Goal: Book appointment/travel/reservation

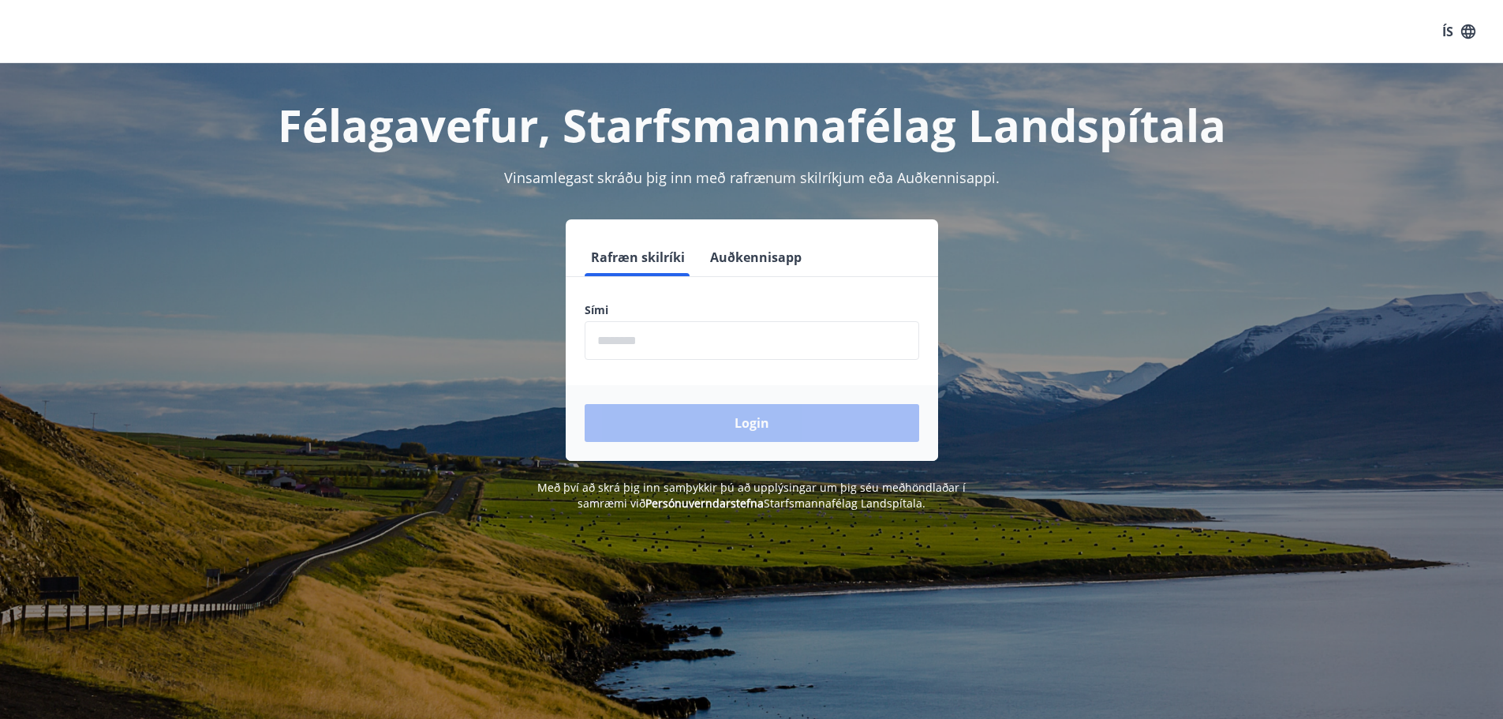
click at [779, 356] on input "phone" at bounding box center [751, 340] width 334 height 39
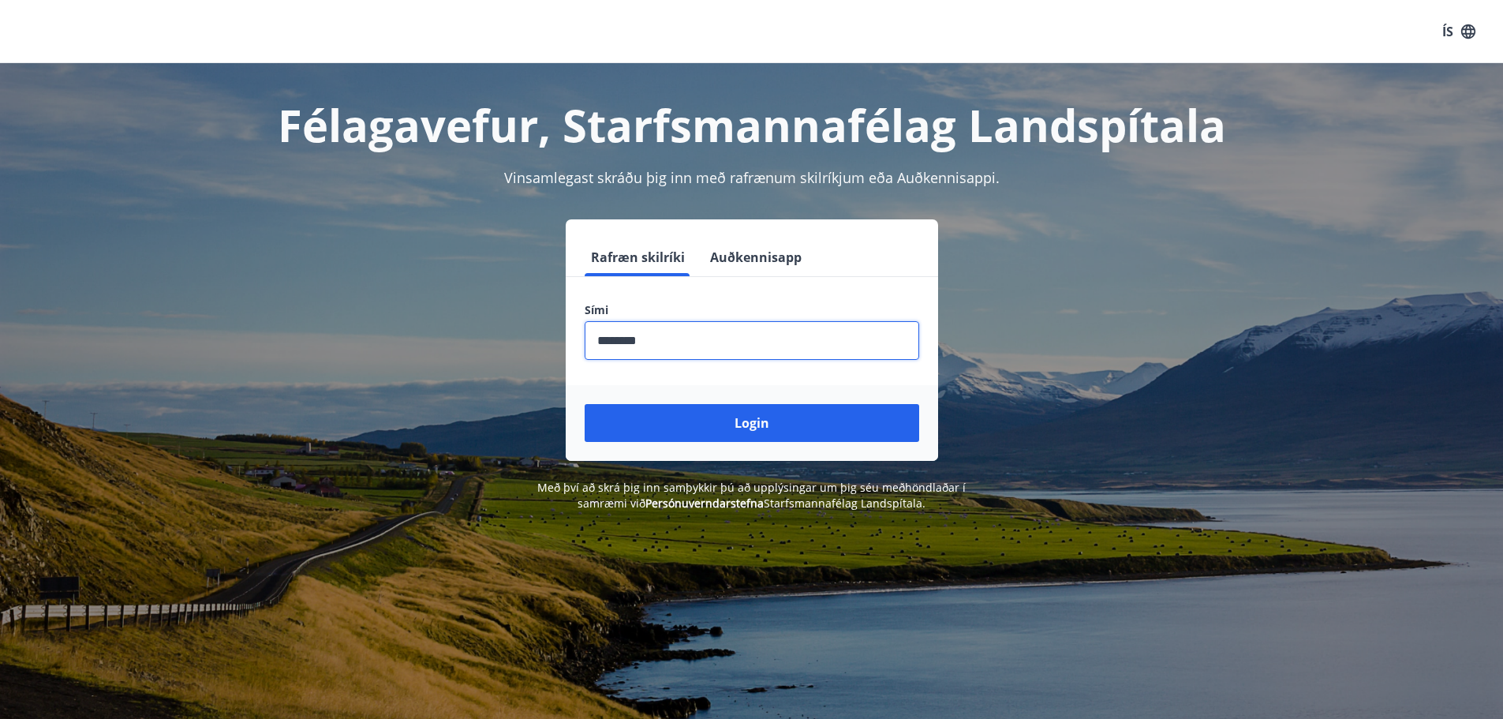
type input "********"
click at [584, 404] on button "Login" at bounding box center [751, 423] width 334 height 38
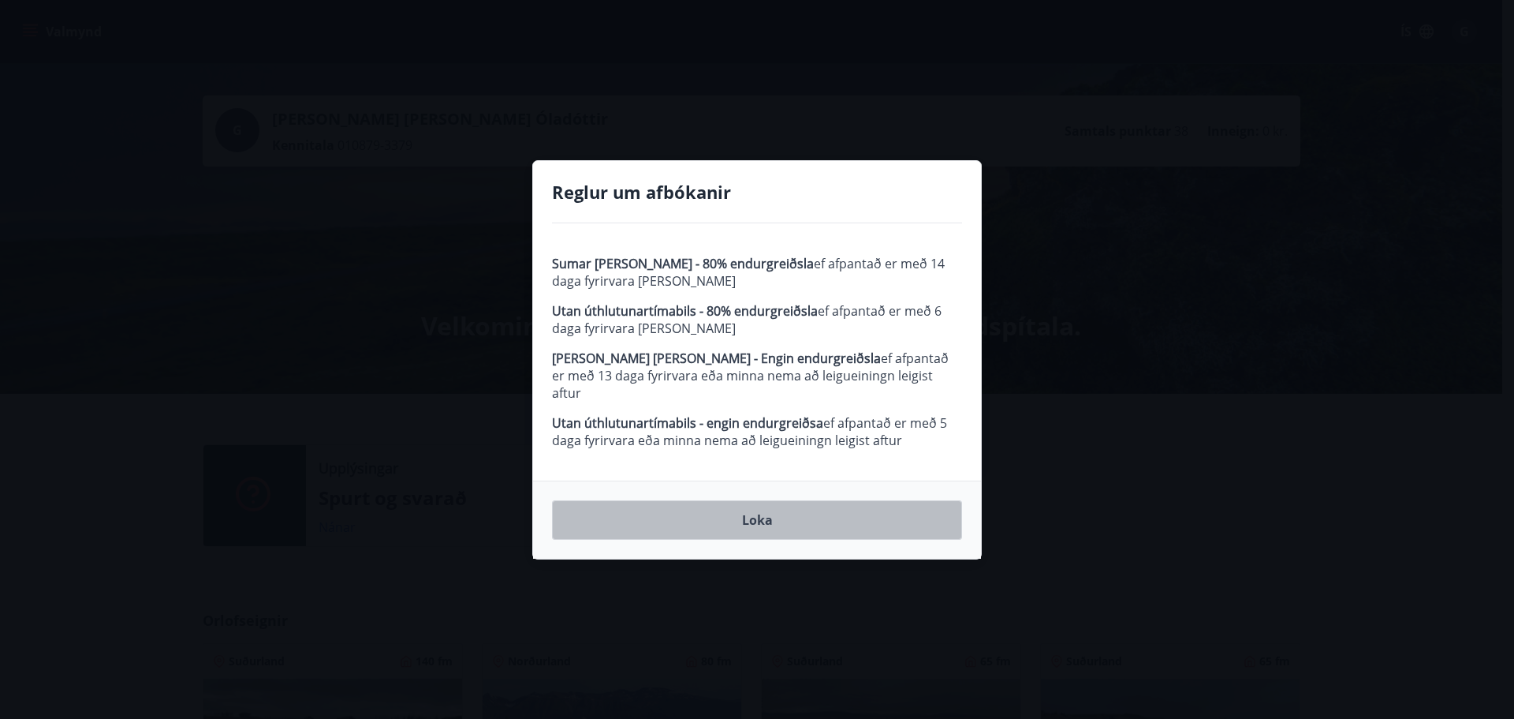
click at [745, 515] on button "Loka" at bounding box center [757, 519] width 410 height 39
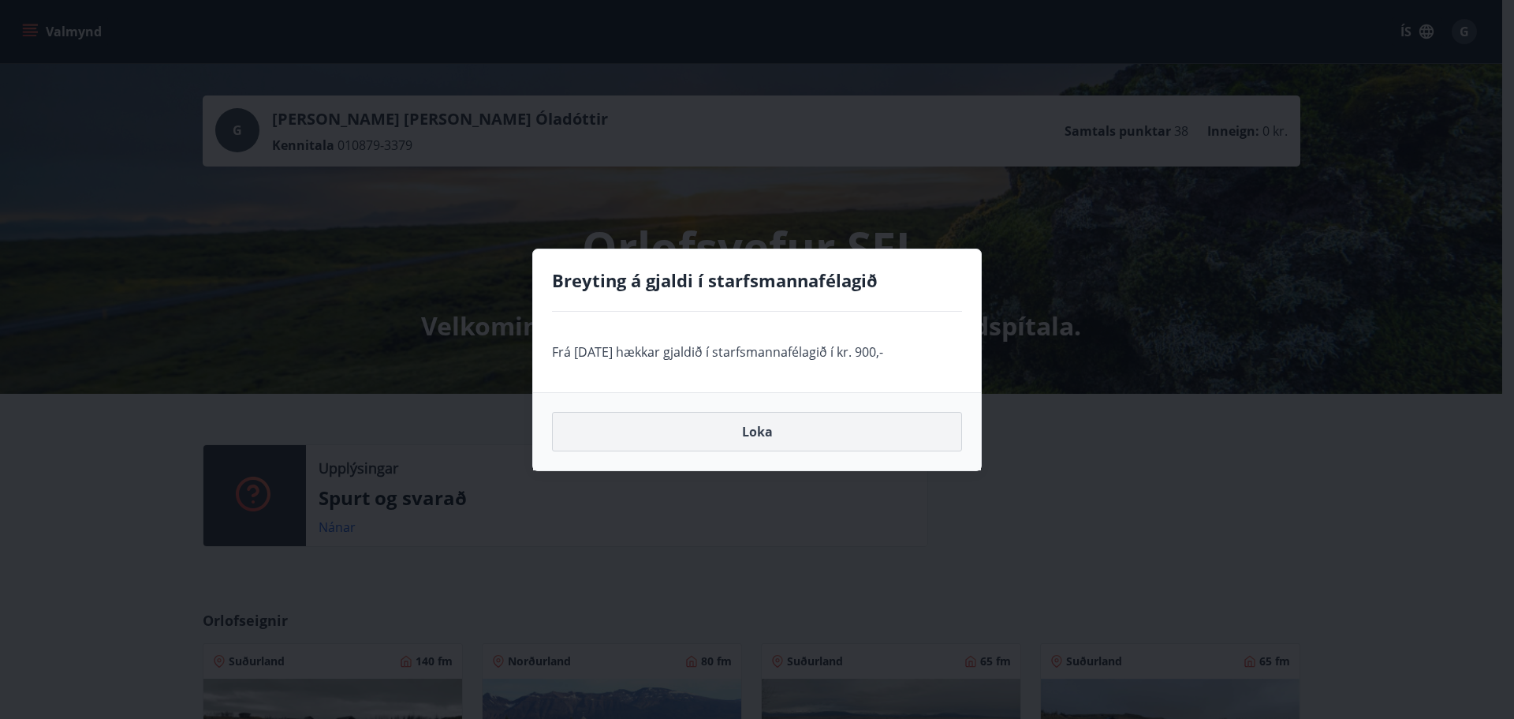
click at [752, 441] on button "Loka" at bounding box center [757, 431] width 410 height 39
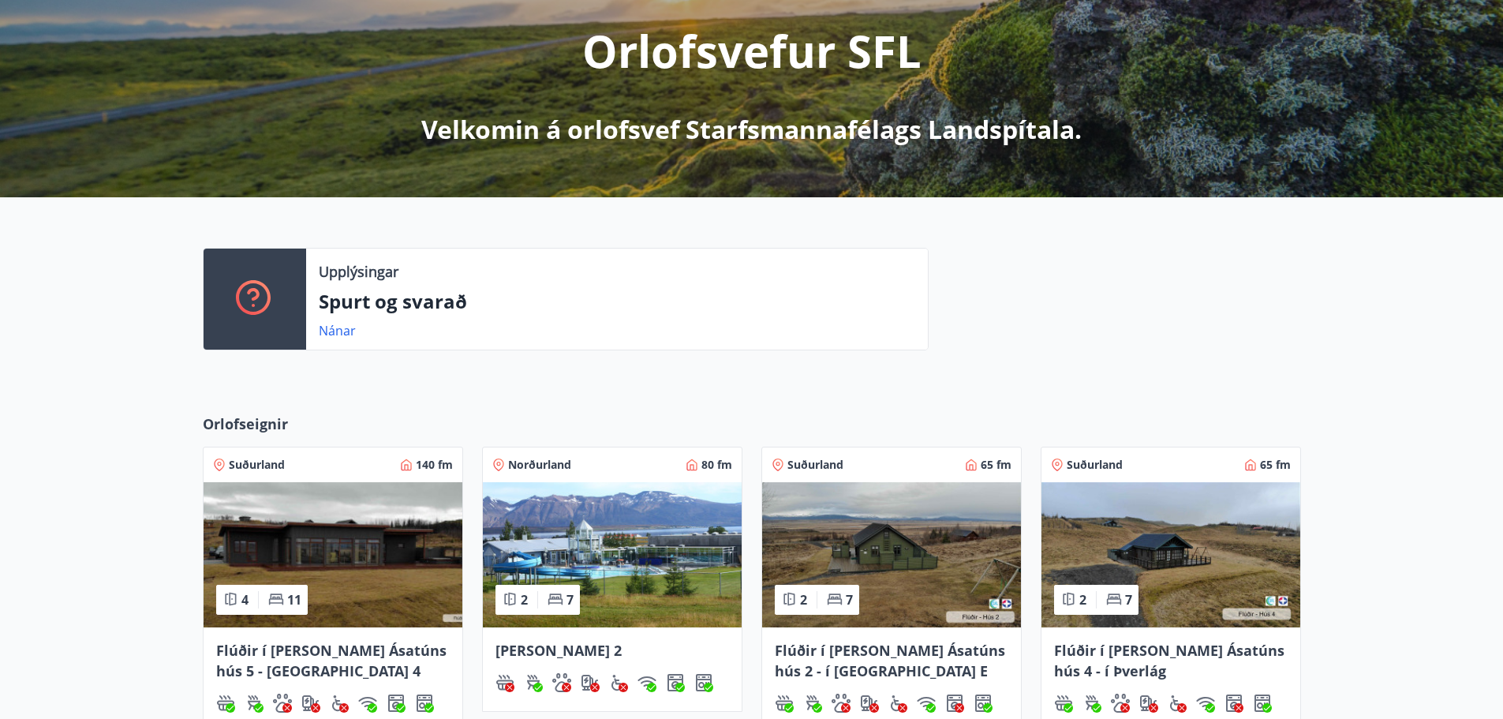
scroll to position [394, 0]
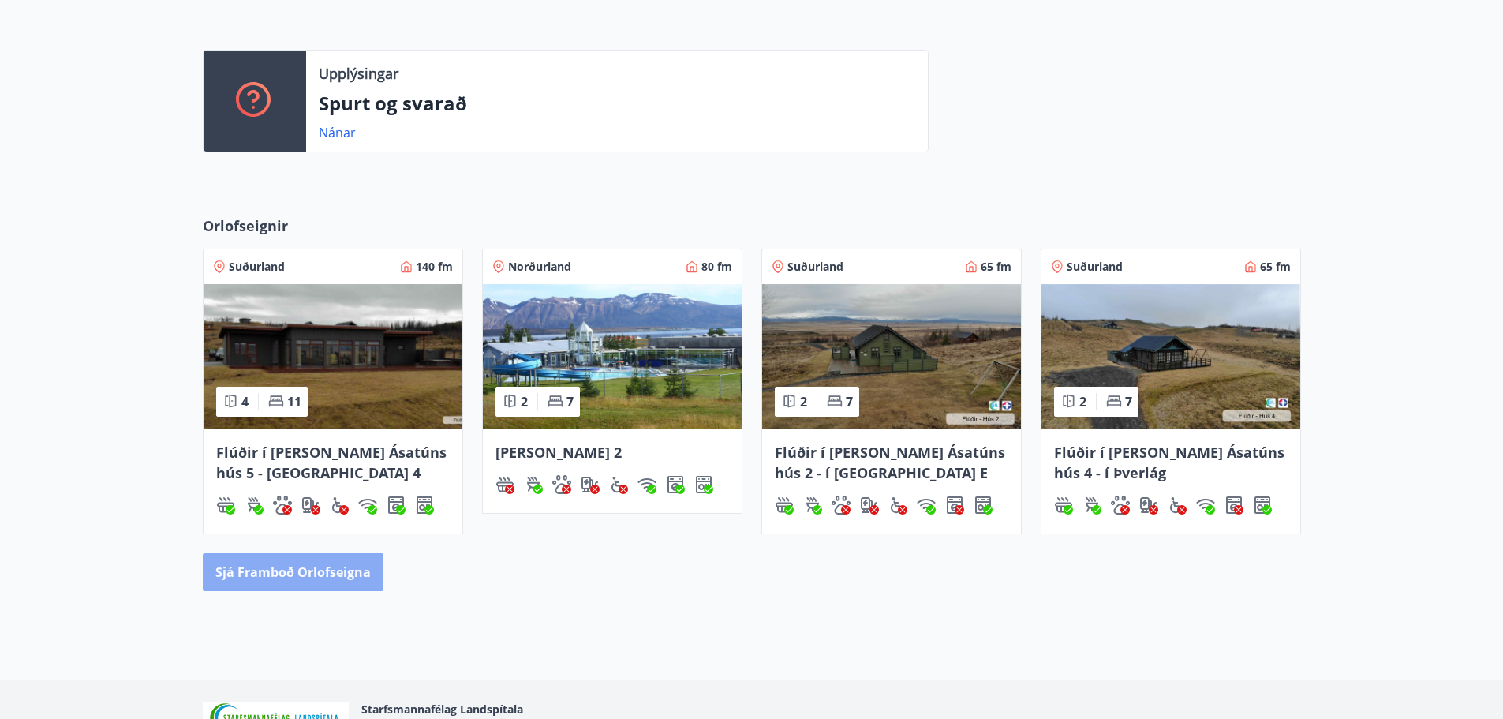
click at [286, 579] on button "Sjá framboð orlofseigna" at bounding box center [293, 572] width 181 height 38
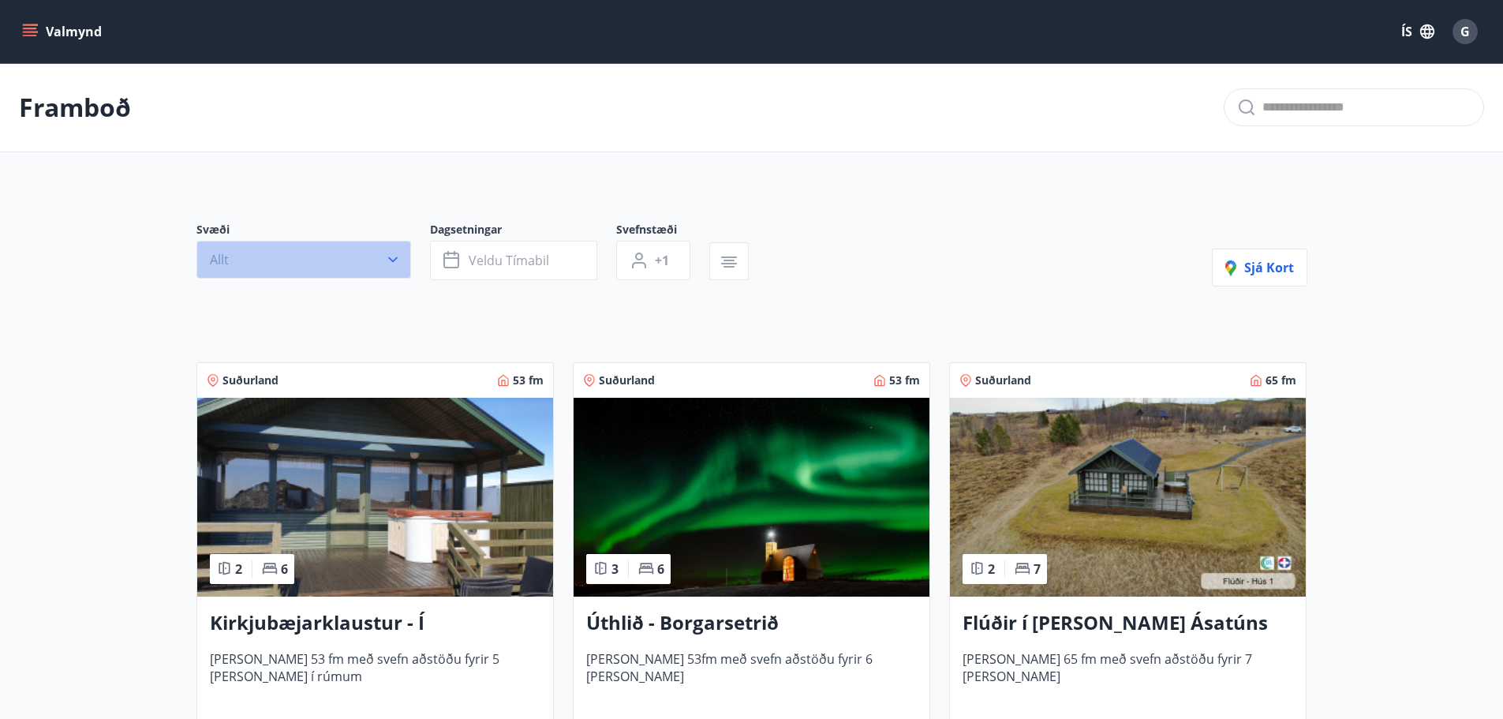
click at [312, 263] on button "Allt" at bounding box center [303, 260] width 215 height 38
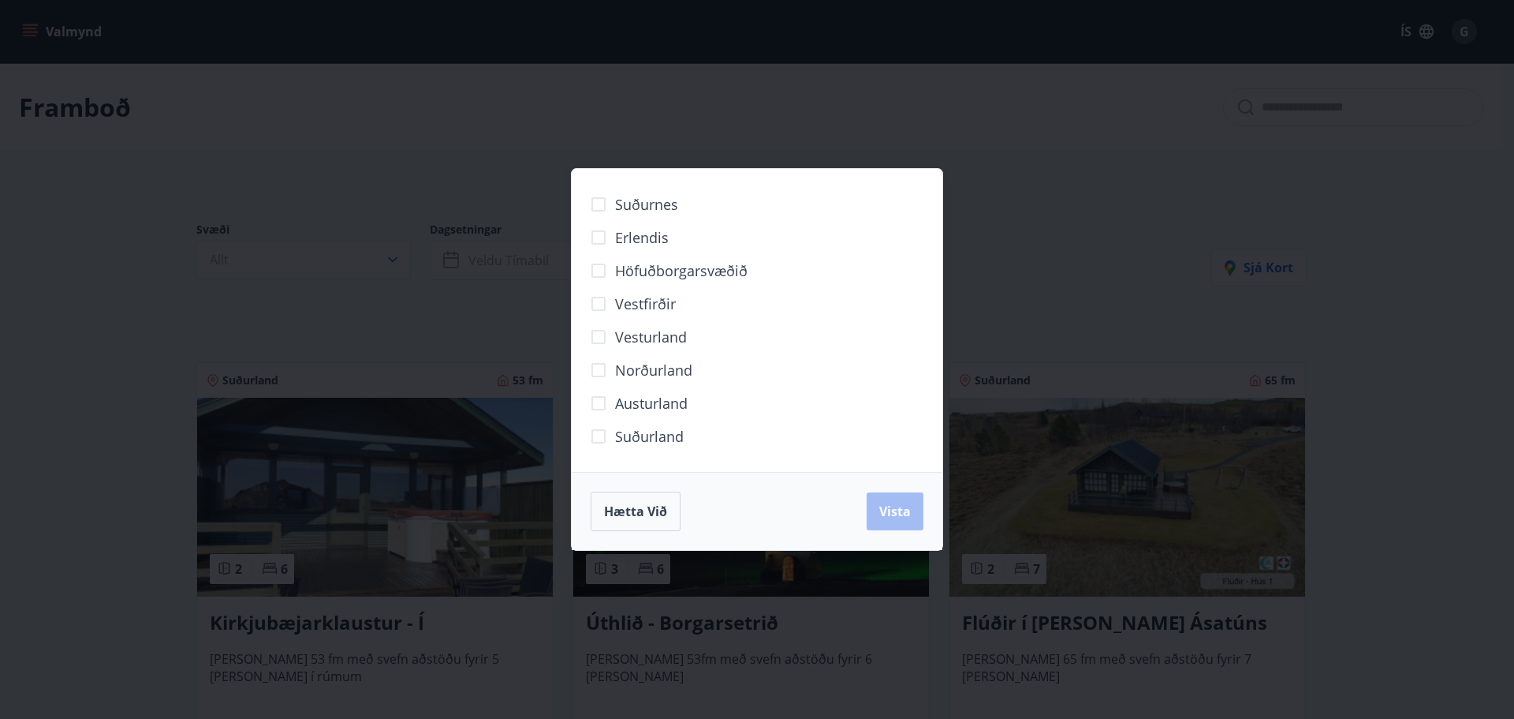
click at [641, 204] on span "Suðurnes" at bounding box center [646, 204] width 63 height 21
click at [659, 431] on span "Suðurland" at bounding box center [649, 436] width 69 height 21
click at [888, 506] on span "Vista" at bounding box center [895, 510] width 32 height 17
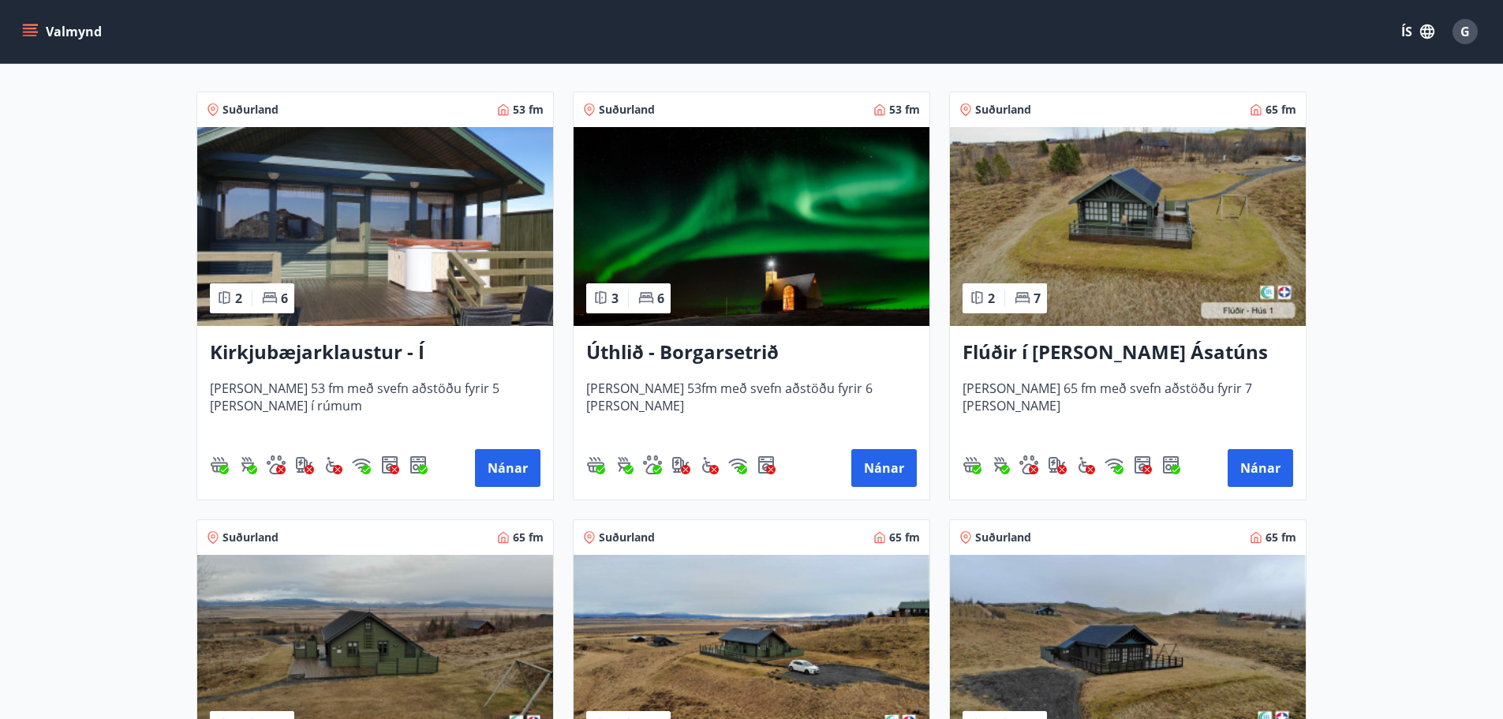
scroll to position [316, 0]
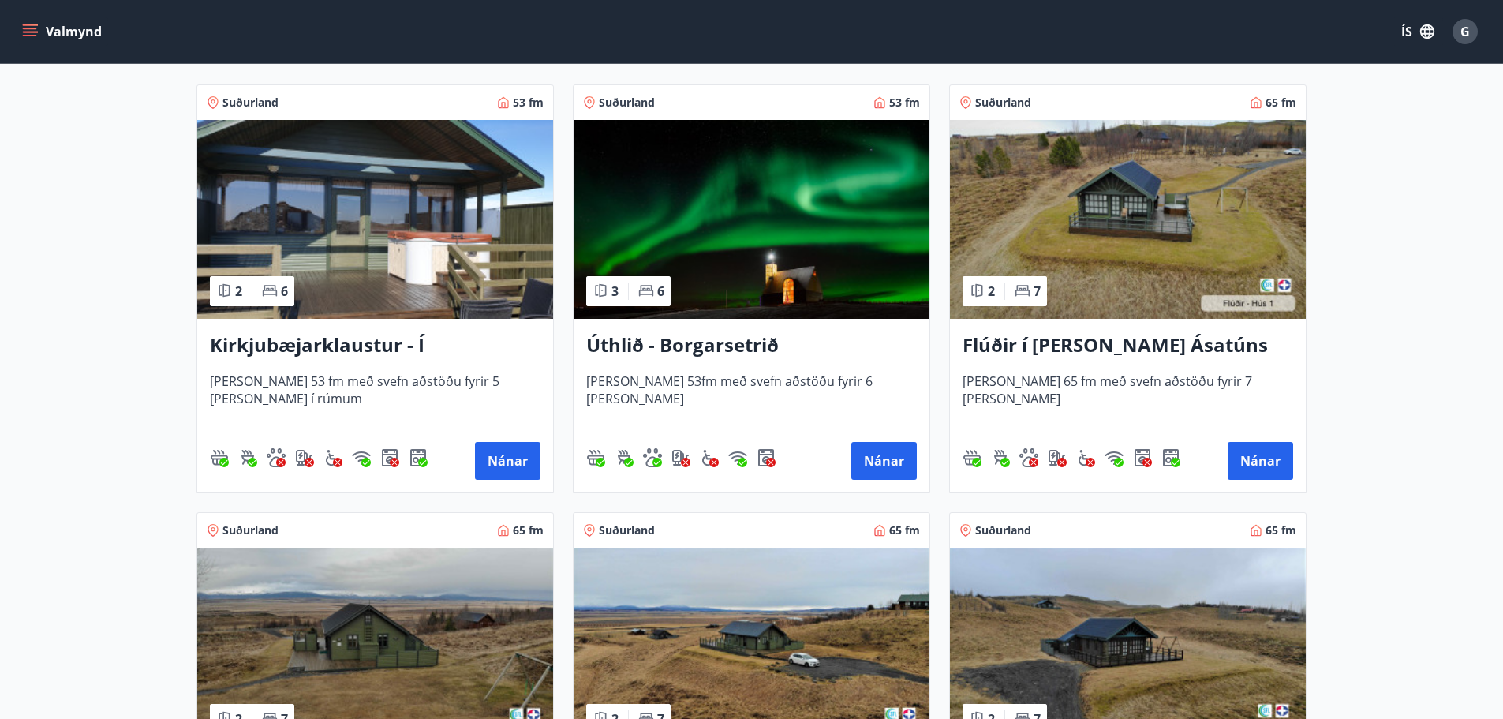
drag, startPoint x: 682, startPoint y: 343, endPoint x: 1451, endPoint y: 290, distance: 771.7
drag, startPoint x: 1451, startPoint y: 290, endPoint x: 743, endPoint y: 200, distance: 714.0
drag, startPoint x: 743, startPoint y: 200, endPoint x: 1433, endPoint y: 262, distance: 692.9
click at [1433, 262] on main "Framboð Svæði Val Dagsetningar Veldu tímabil Svefnstæði +1 Hreinsa síu Suðurnes…" at bounding box center [751, 554] width 1503 height 1613
drag, startPoint x: 877, startPoint y: 457, endPoint x: 874, endPoint y: 469, distance: 11.5
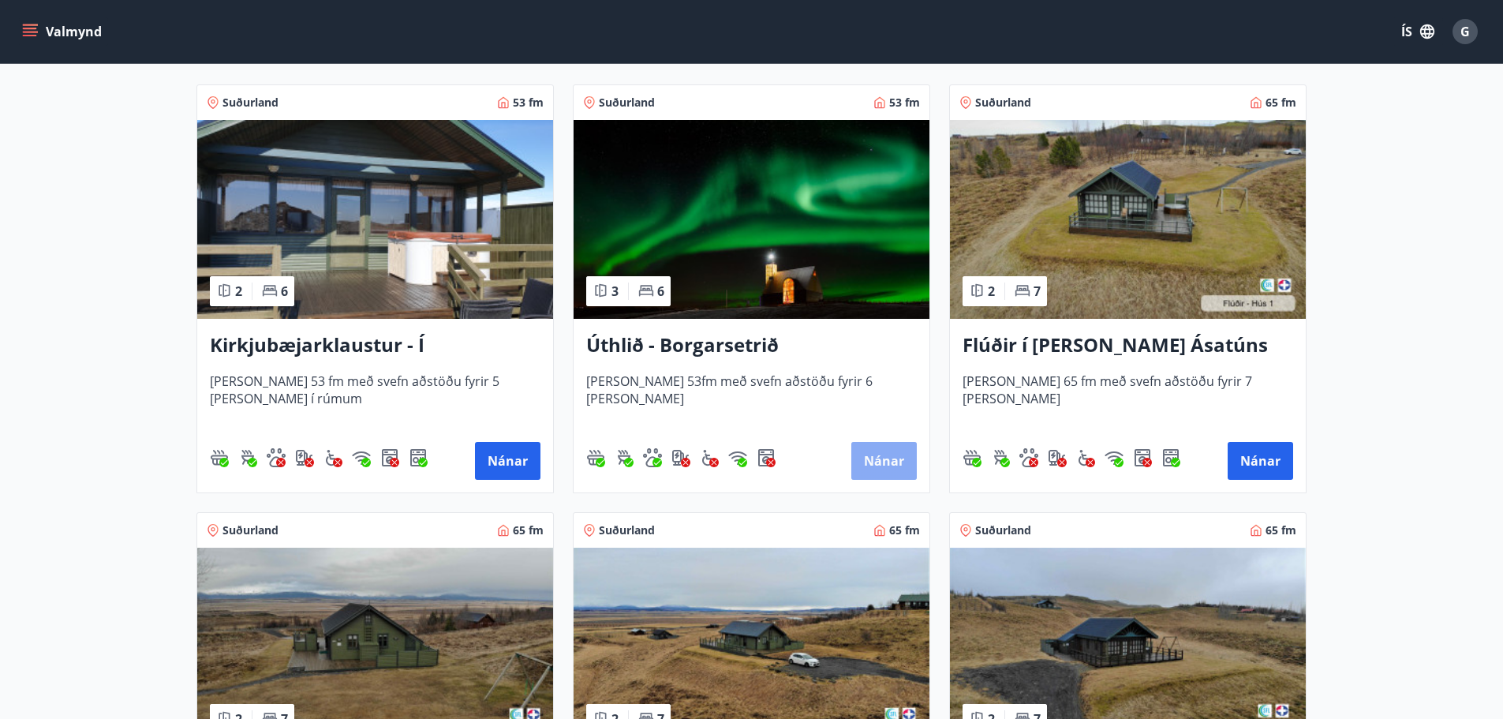
click at [874, 469] on button "Nánar" at bounding box center [883, 461] width 65 height 38
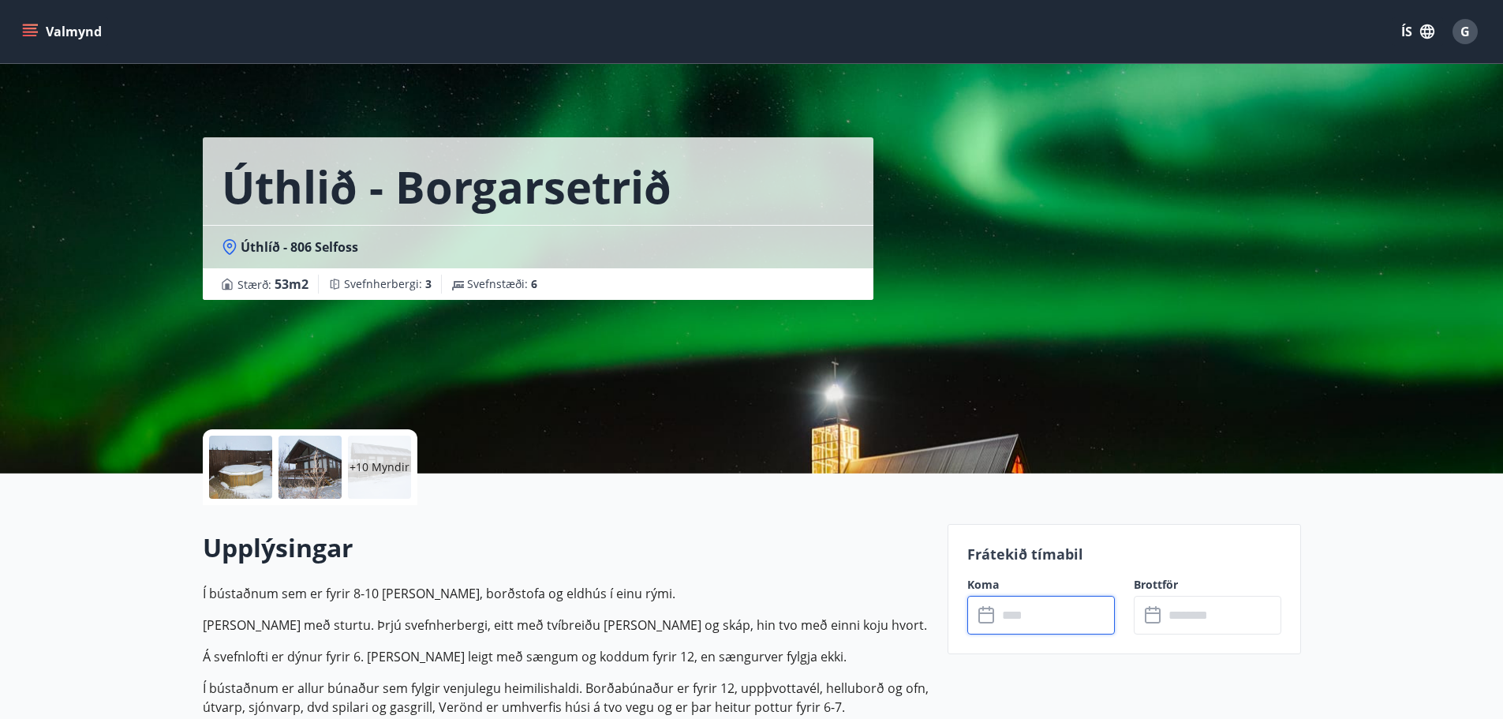
click at [1046, 610] on input "text" at bounding box center [1056, 615] width 118 height 39
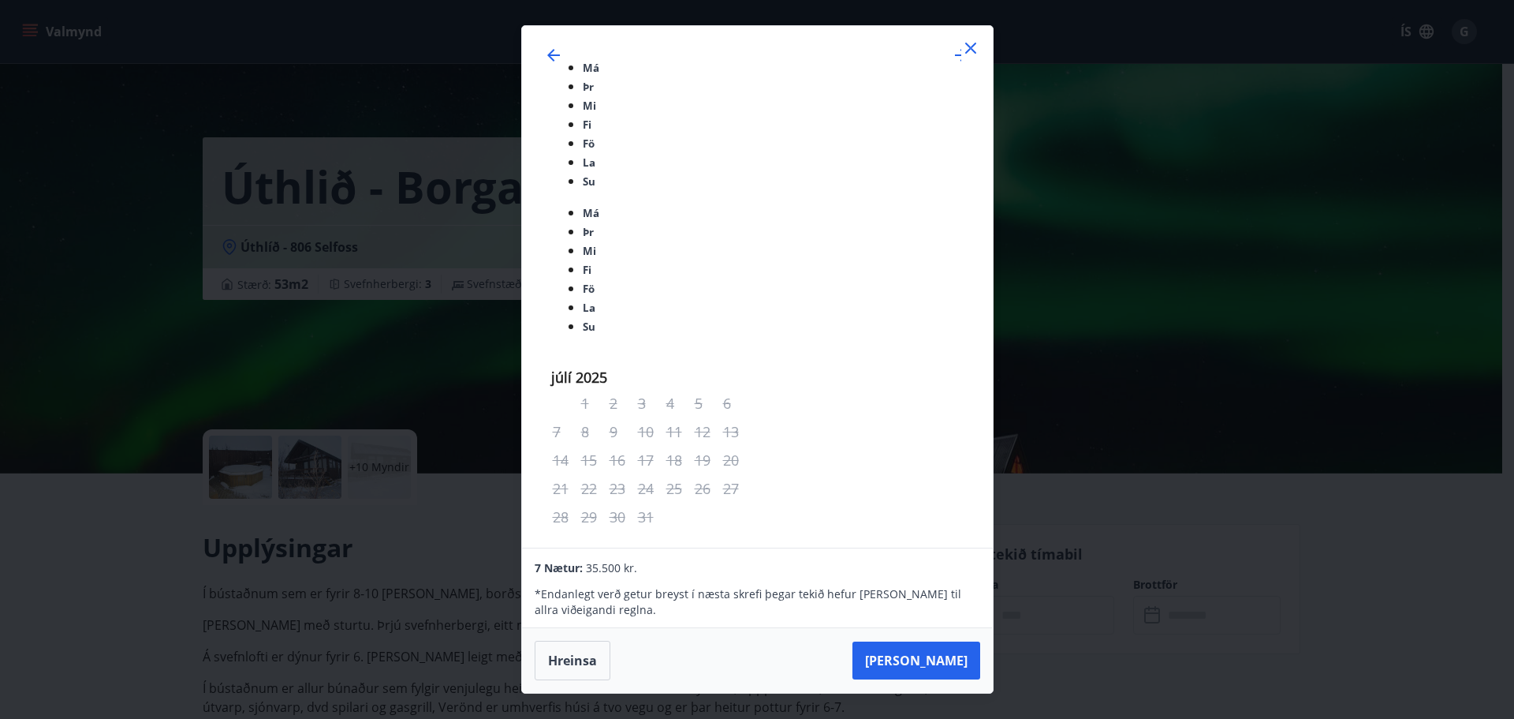
click at [966, 58] on icon at bounding box center [971, 48] width 19 height 19
